Goal: Find specific page/section: Find specific page/section

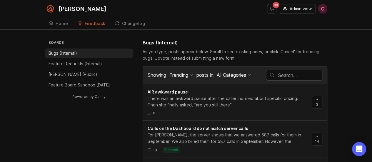
click at [292, 10] on span "Admin view" at bounding box center [301, 9] width 22 height 6
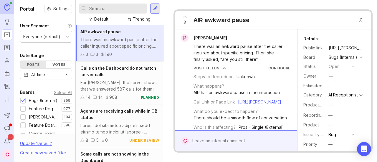
click at [121, 8] on input "text" at bounding box center [117, 8] width 56 height 6
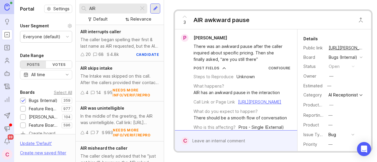
scroll to position [169, 0]
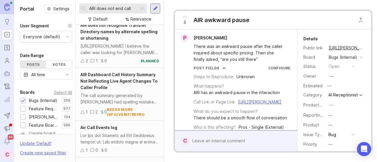
scroll to position [1002, 0]
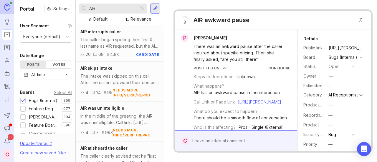
scroll to position [169, 0]
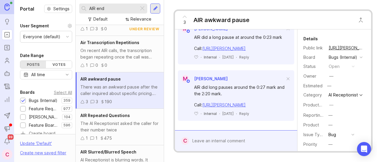
scroll to position [395, 0]
type input "AIR end"
